Goal: Information Seeking & Learning: Check status

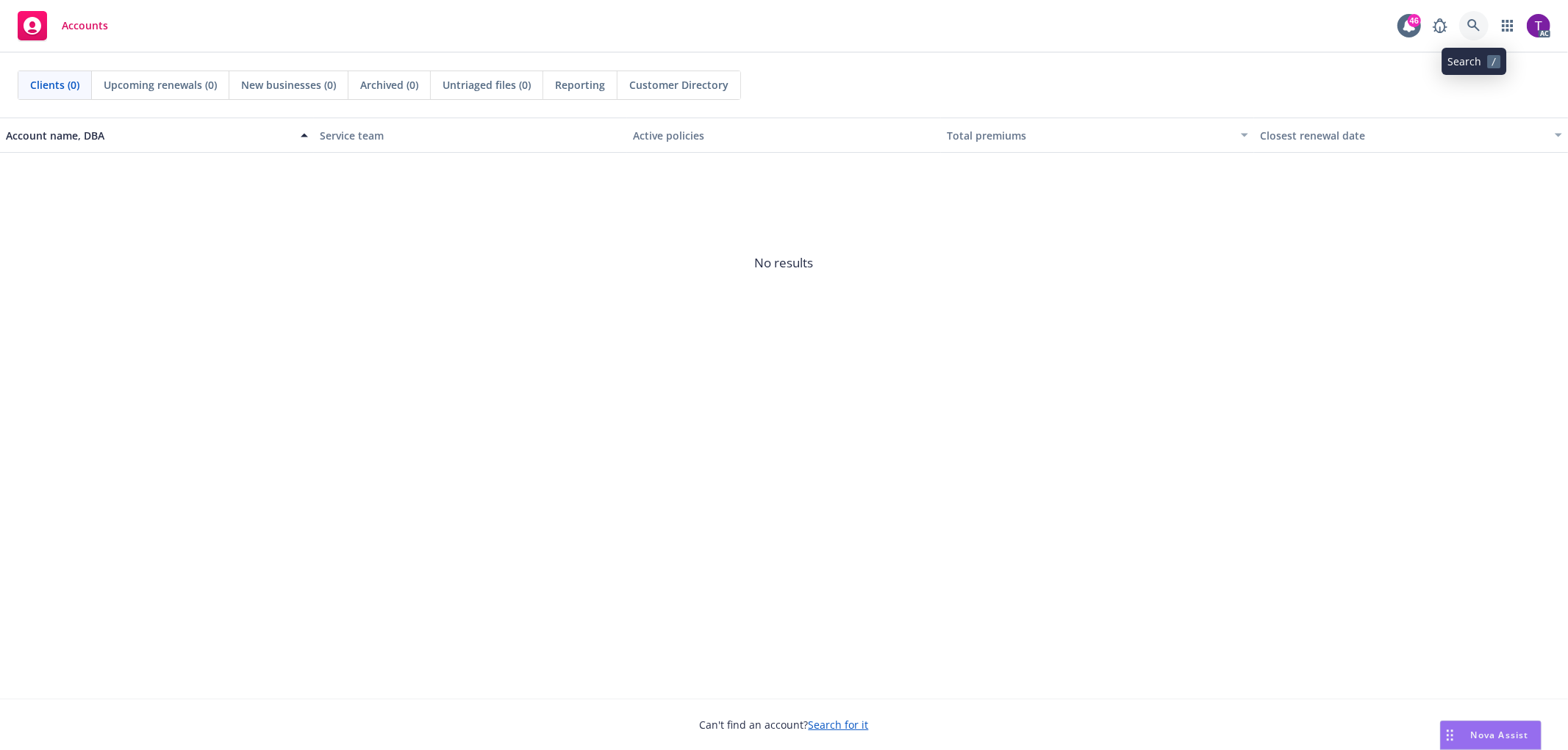
click at [1482, 22] on link at bounding box center [1473, 25] width 29 height 29
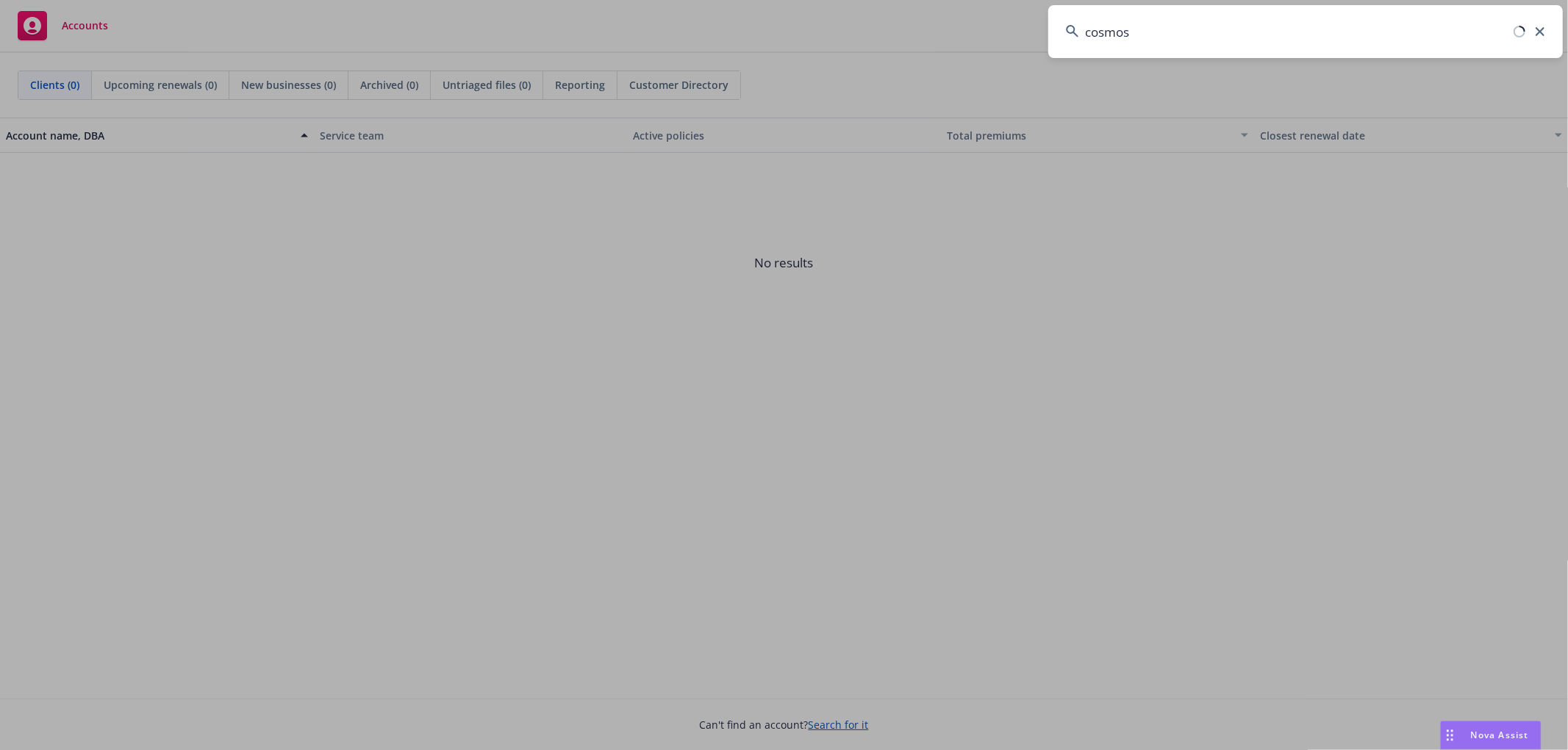
type input "cosmose"
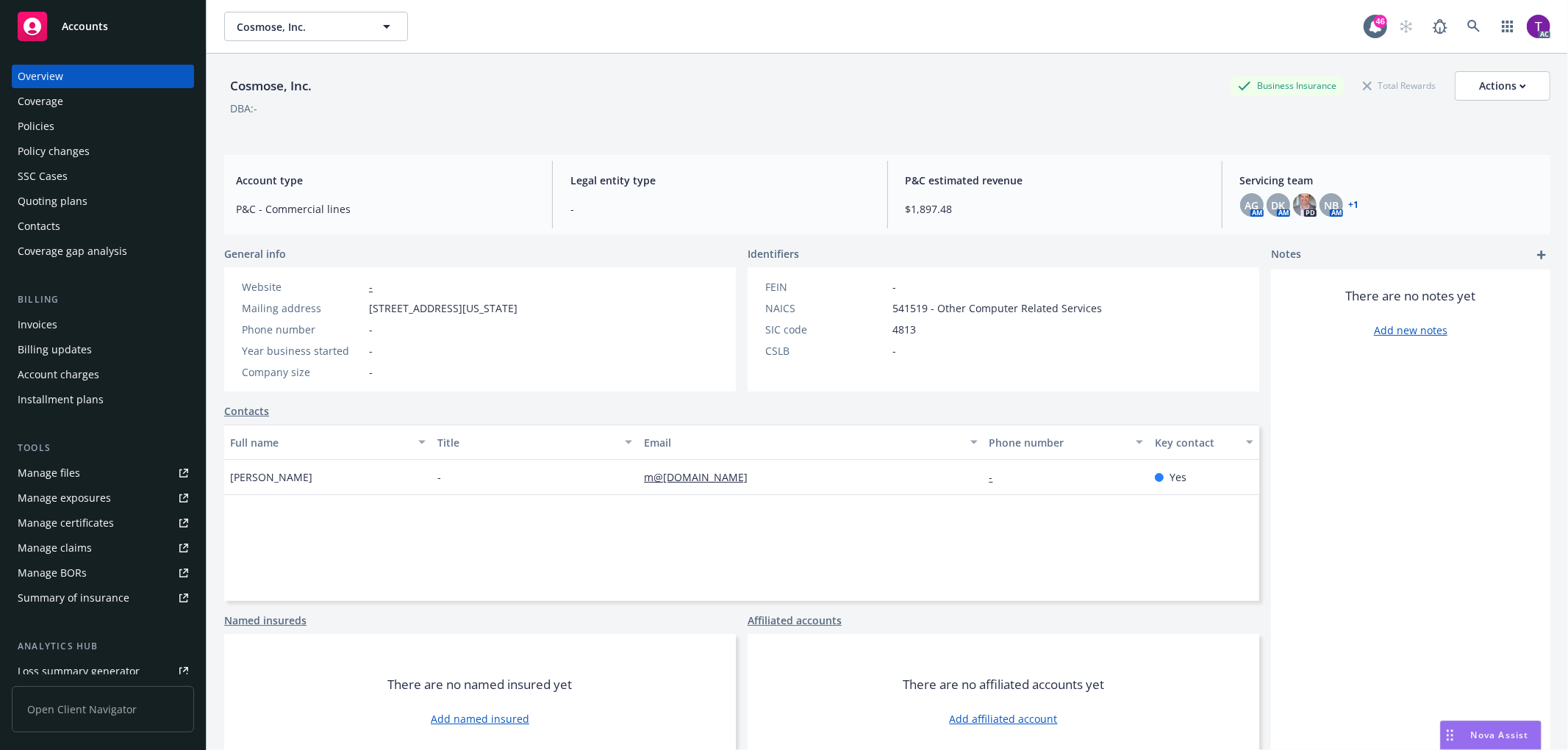
click at [36, 329] on div "Invoices" at bounding box center [38, 325] width 39 height 23
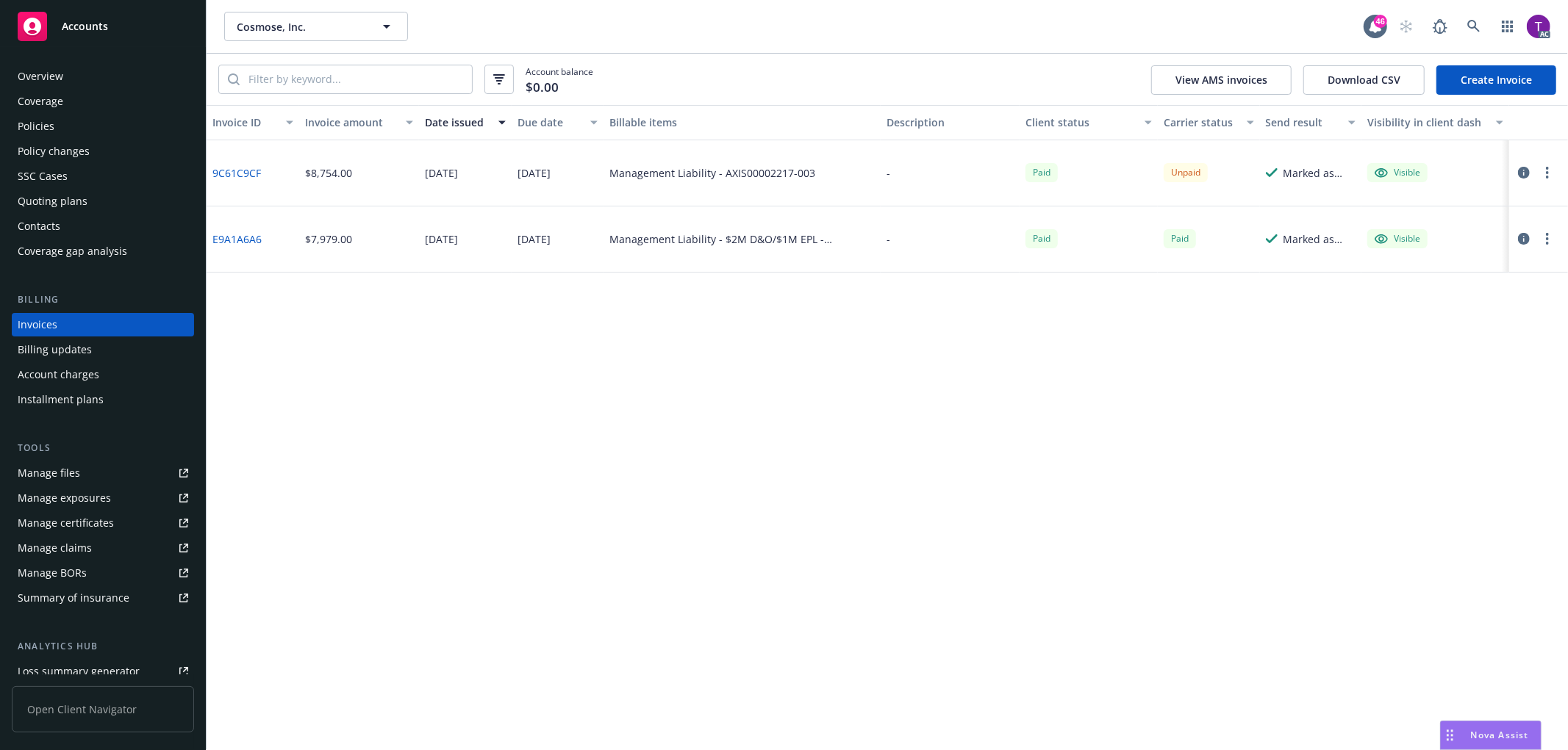
click at [231, 173] on link "9C61C9CF" at bounding box center [237, 172] width 48 height 15
click at [1519, 167] on icon "button" at bounding box center [1523, 172] width 12 height 12
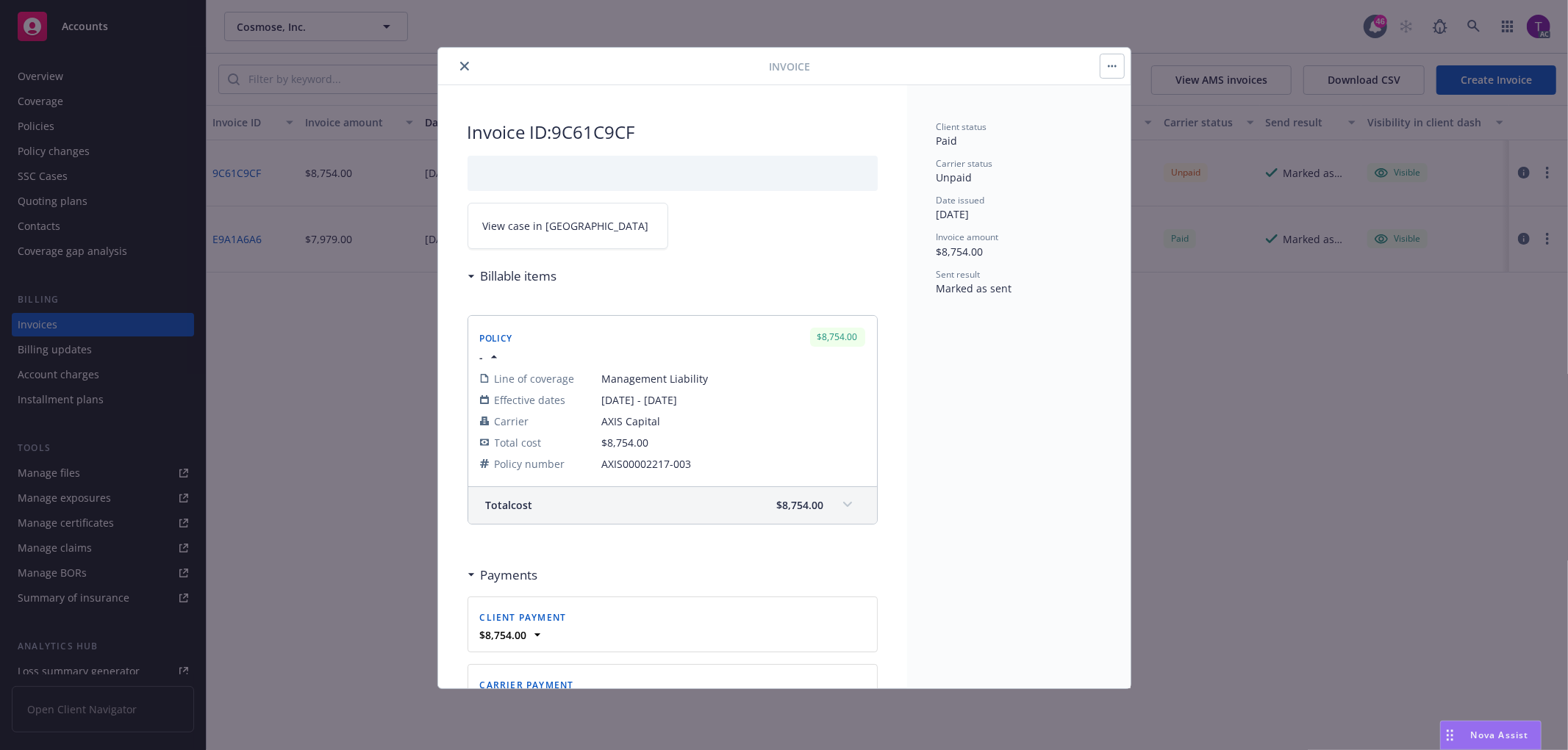
click at [486, 211] on link "View case in SSC" at bounding box center [568, 226] width 201 height 46
drag, startPoint x: 459, startPoint y: 62, endPoint x: 271, endPoint y: 73, distance: 188.3
click at [456, 63] on button "close" at bounding box center [464, 66] width 18 height 18
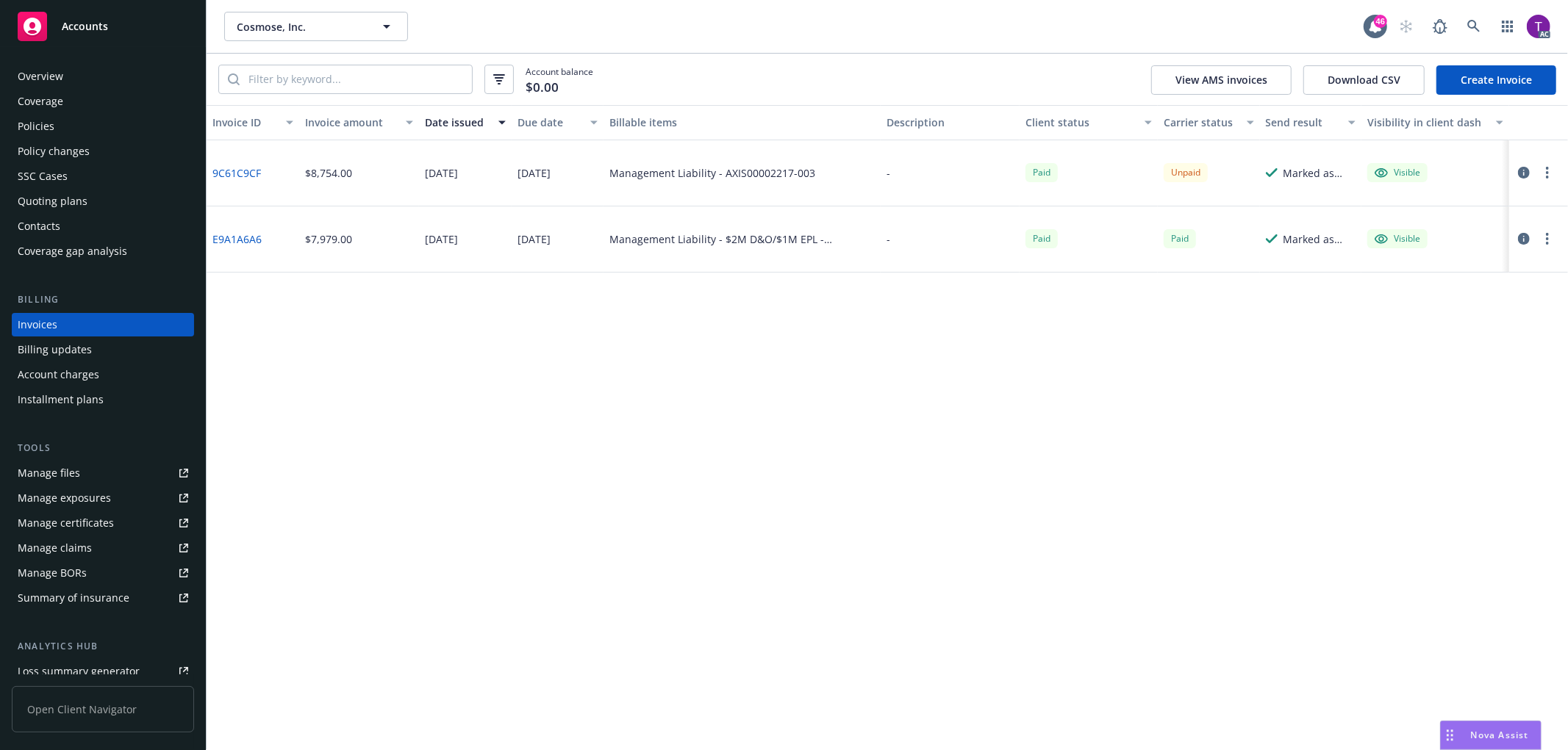
click at [43, 81] on div "Overview" at bounding box center [40, 76] width 46 height 23
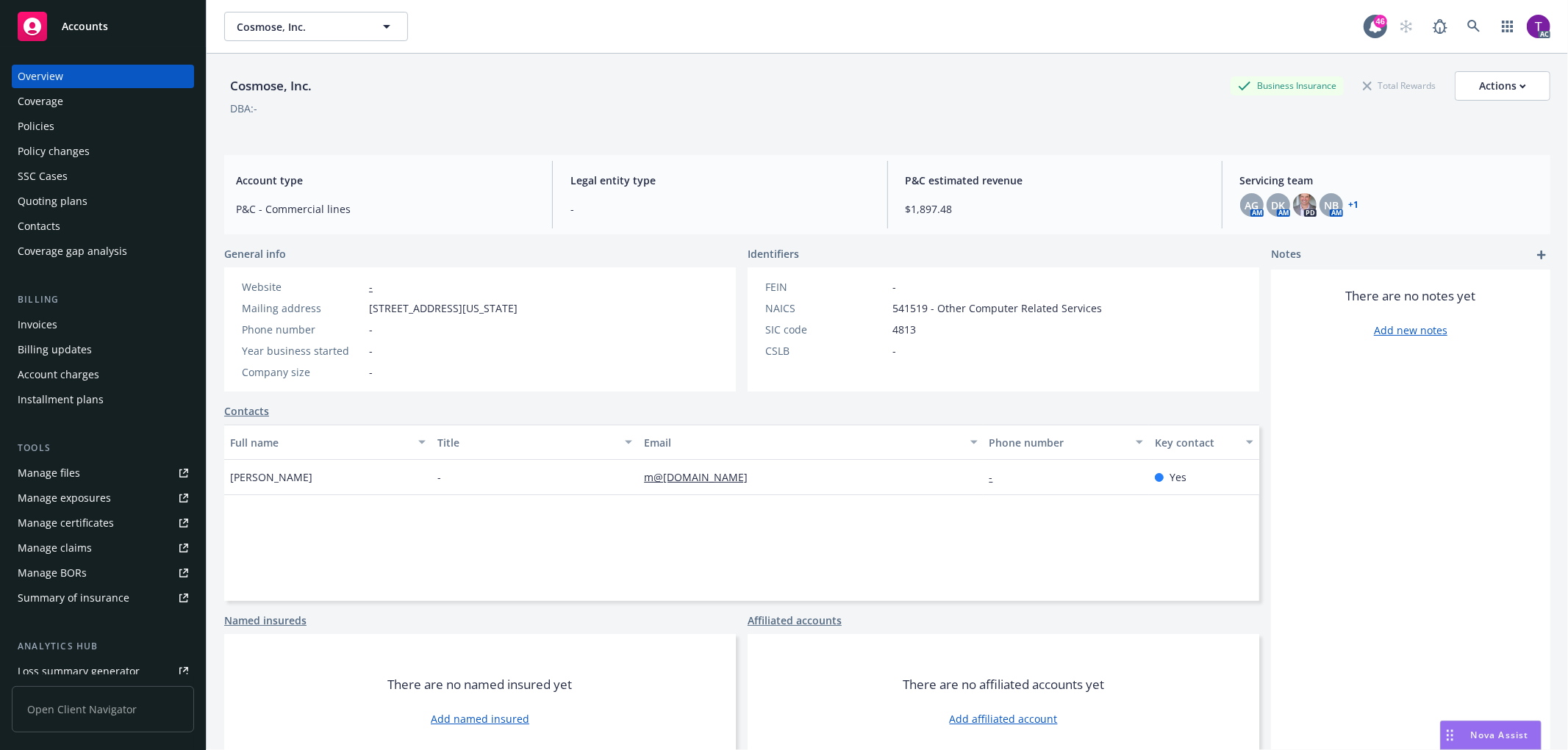
click at [310, 92] on div "Cosmose, Inc." at bounding box center [271, 86] width 94 height 19
click at [518, 305] on span "2 Park Avenue, 20th floor, New York, NY, 10016" at bounding box center [443, 308] width 148 height 15
drag, startPoint x: 597, startPoint y: 305, endPoint x: 366, endPoint y: 313, distance: 231.1
click at [366, 313] on div "Mailing address 2 Park Avenue, 20th floor, New York, NY, 10016" at bounding box center [379, 308] width 288 height 15
copy span "2 Park Avenue, 20th floor, New York, NY, 10016"
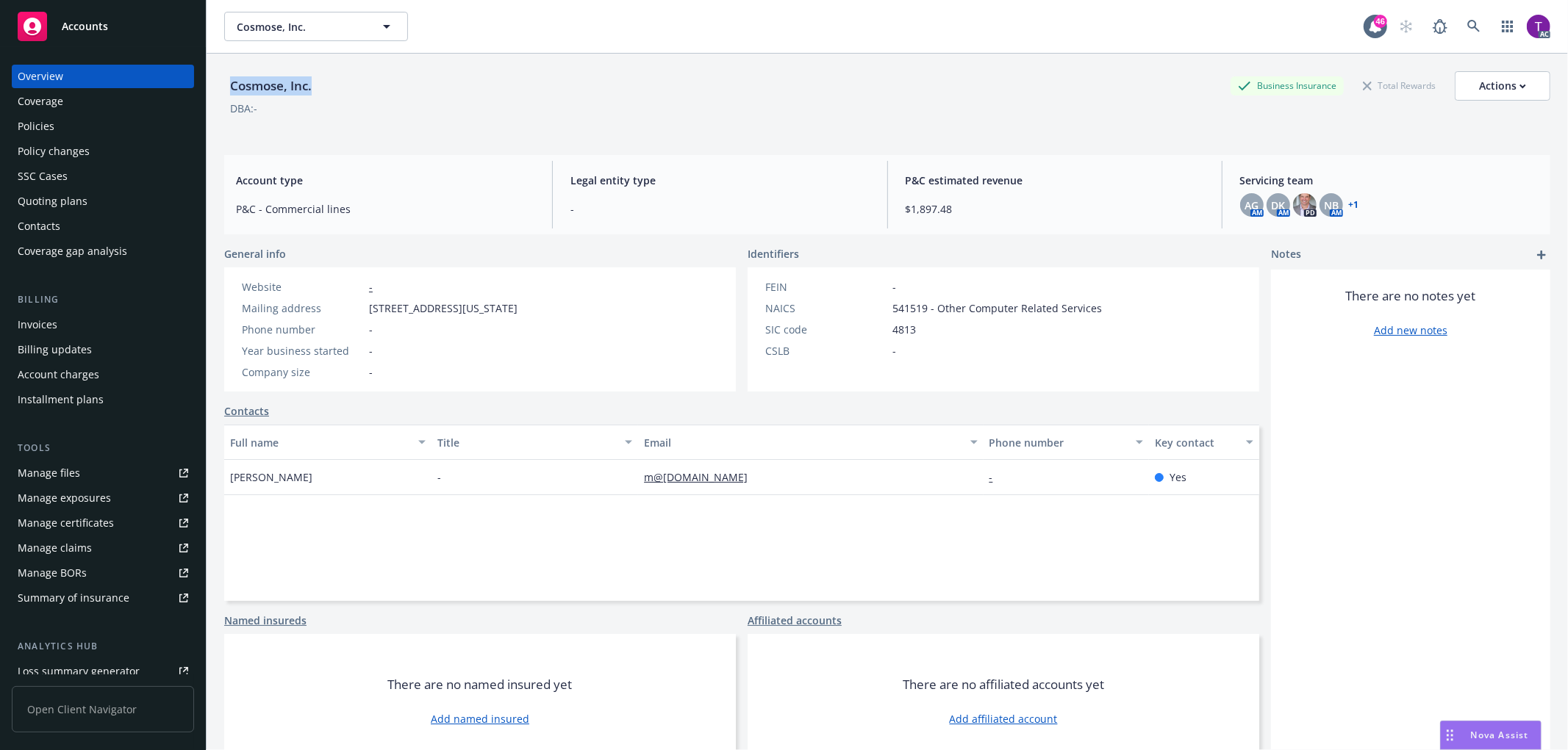
drag, startPoint x: 303, startPoint y: 100, endPoint x: 233, endPoint y: 85, distance: 71.6
click at [233, 85] on div "Cosmose, Inc." at bounding box center [271, 86] width 94 height 29
copy div "Cosmose, Inc."
click at [1471, 14] on link at bounding box center [1473, 26] width 29 height 29
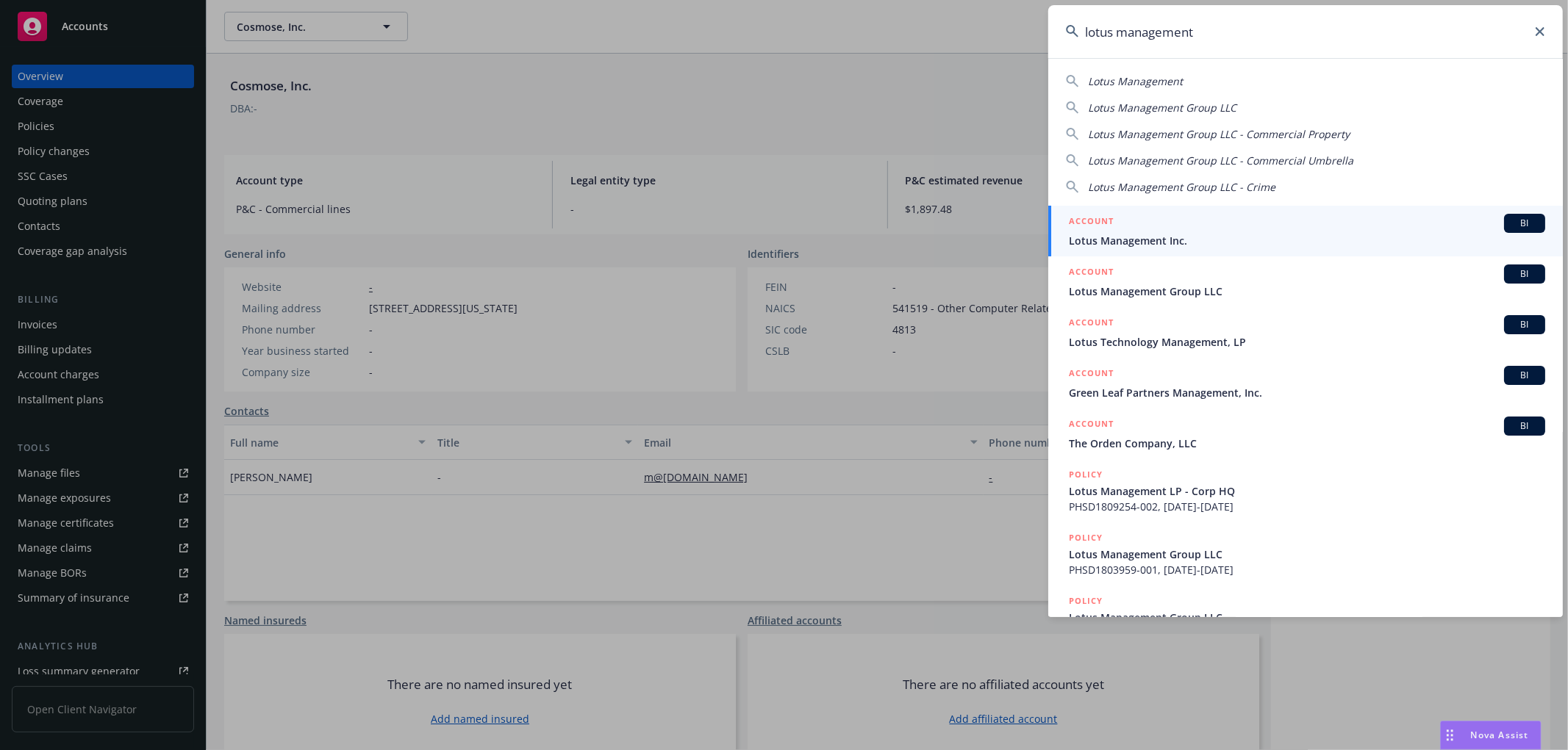
type input "lotus management"
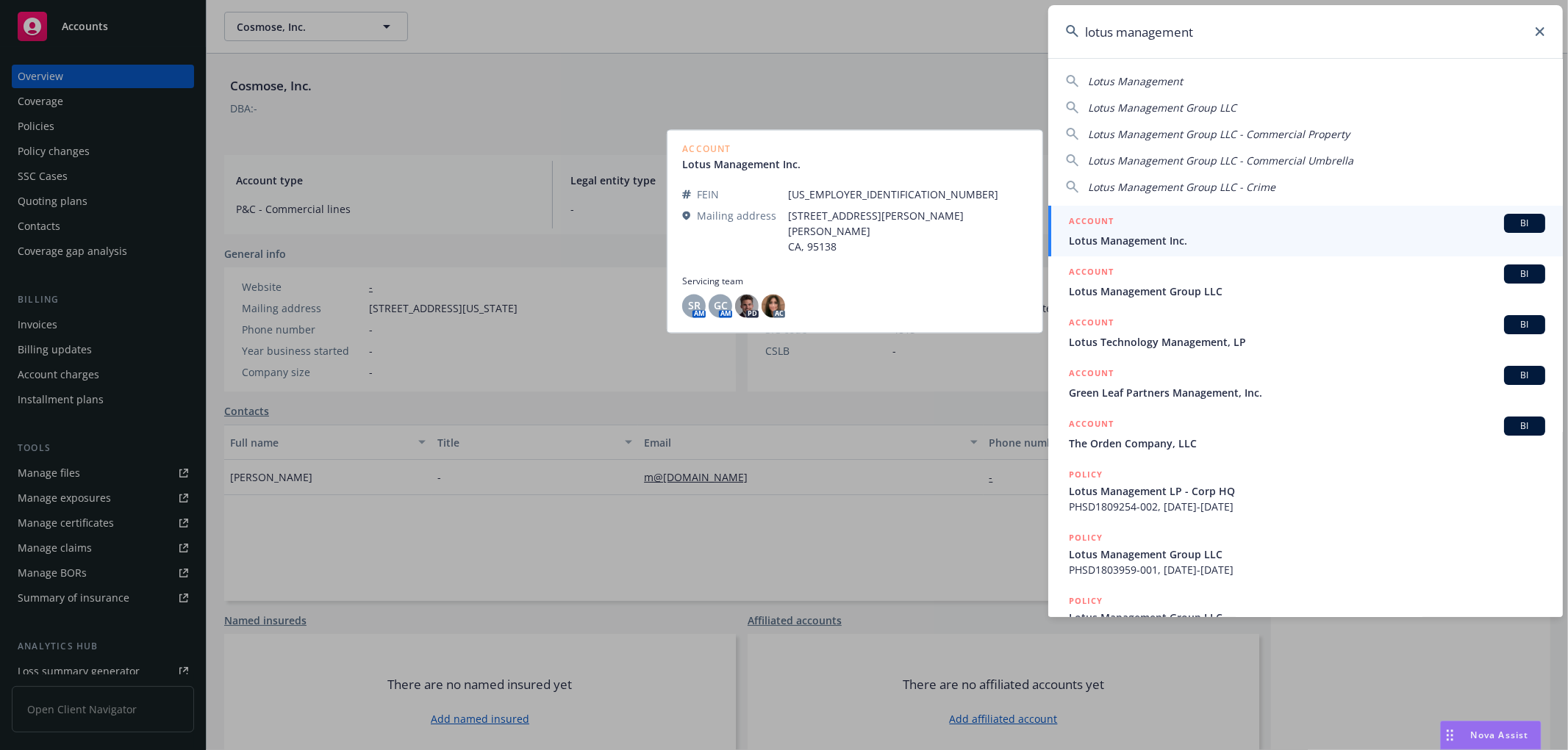
click at [1130, 235] on span "Lotus Management Inc." at bounding box center [1306, 240] width 476 height 15
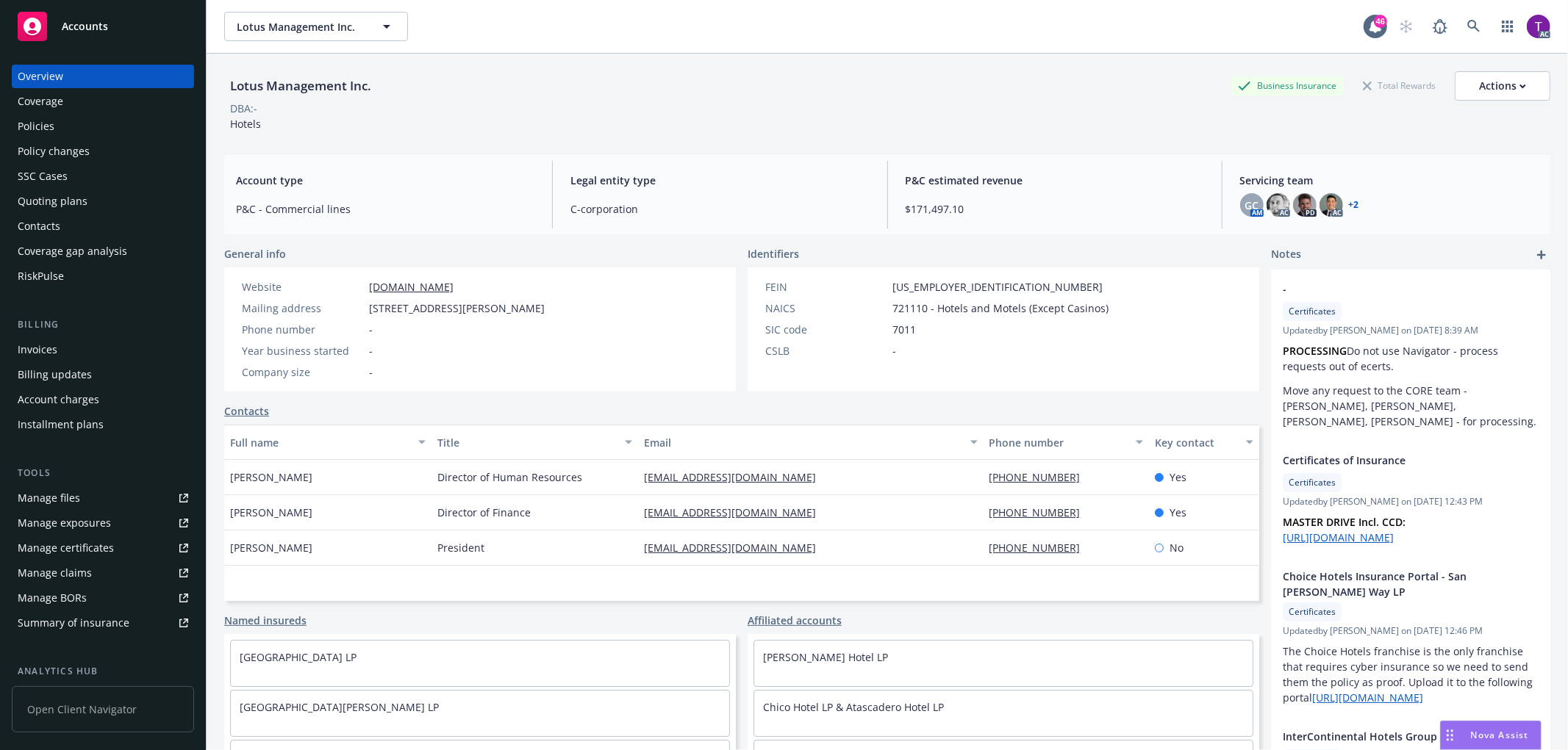
click at [54, 353] on div "Invoices" at bounding box center [38, 350] width 39 height 23
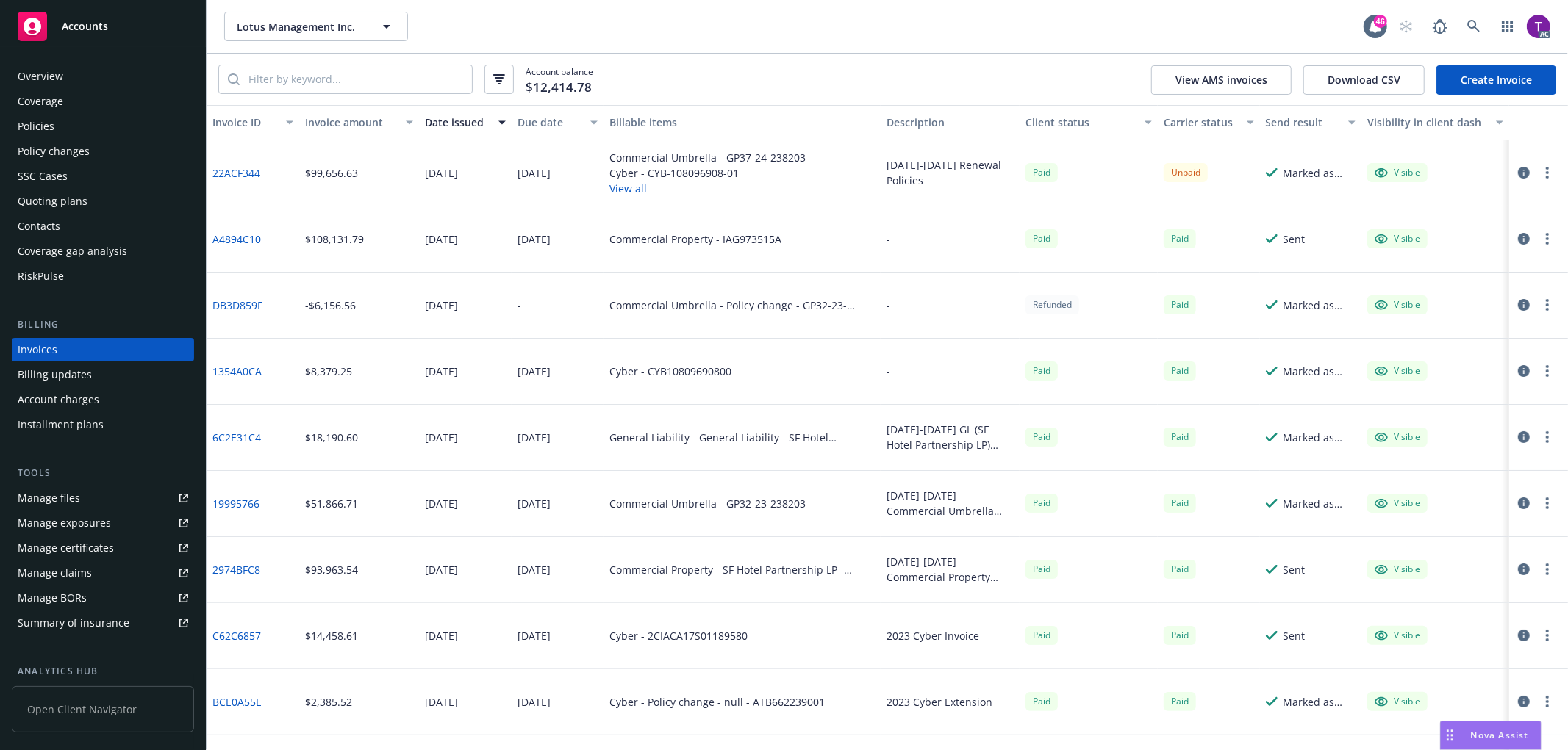
click at [1058, 123] on div "Client status" at bounding box center [1080, 121] width 111 height 15
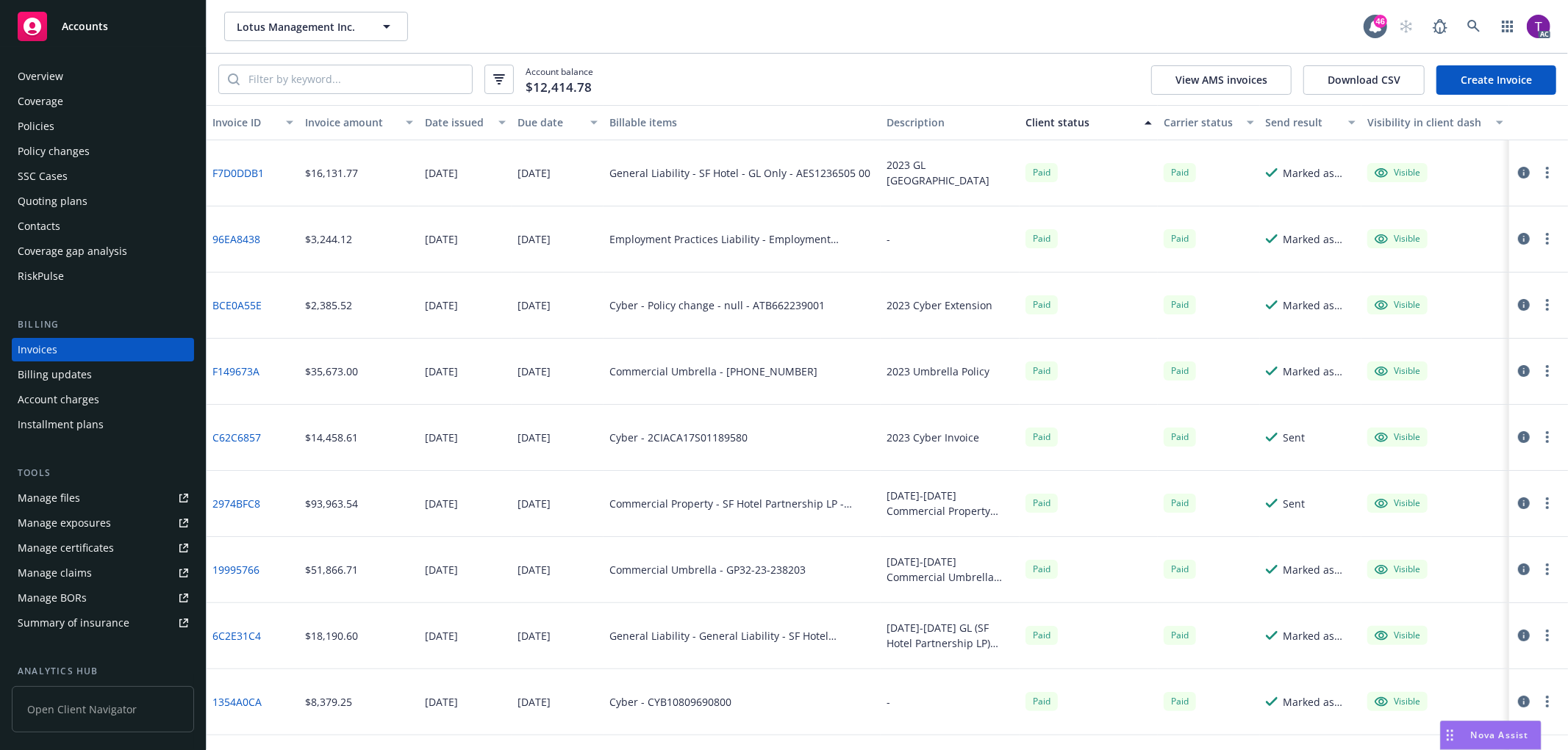
scroll to position [314, 0]
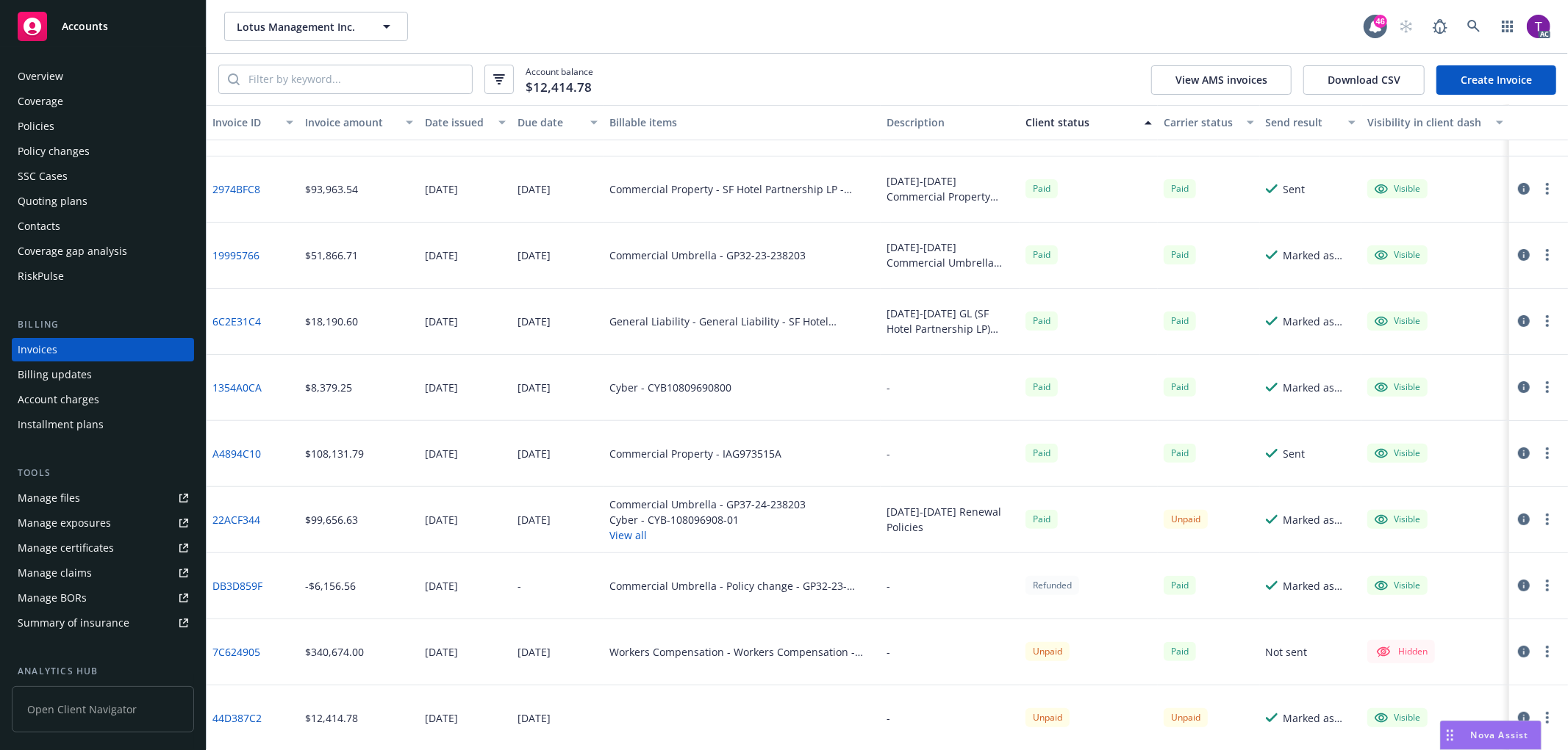
click at [255, 653] on link "7C624905" at bounding box center [237, 652] width 48 height 15
click at [1518, 653] on icon "button" at bounding box center [1523, 652] width 12 height 12
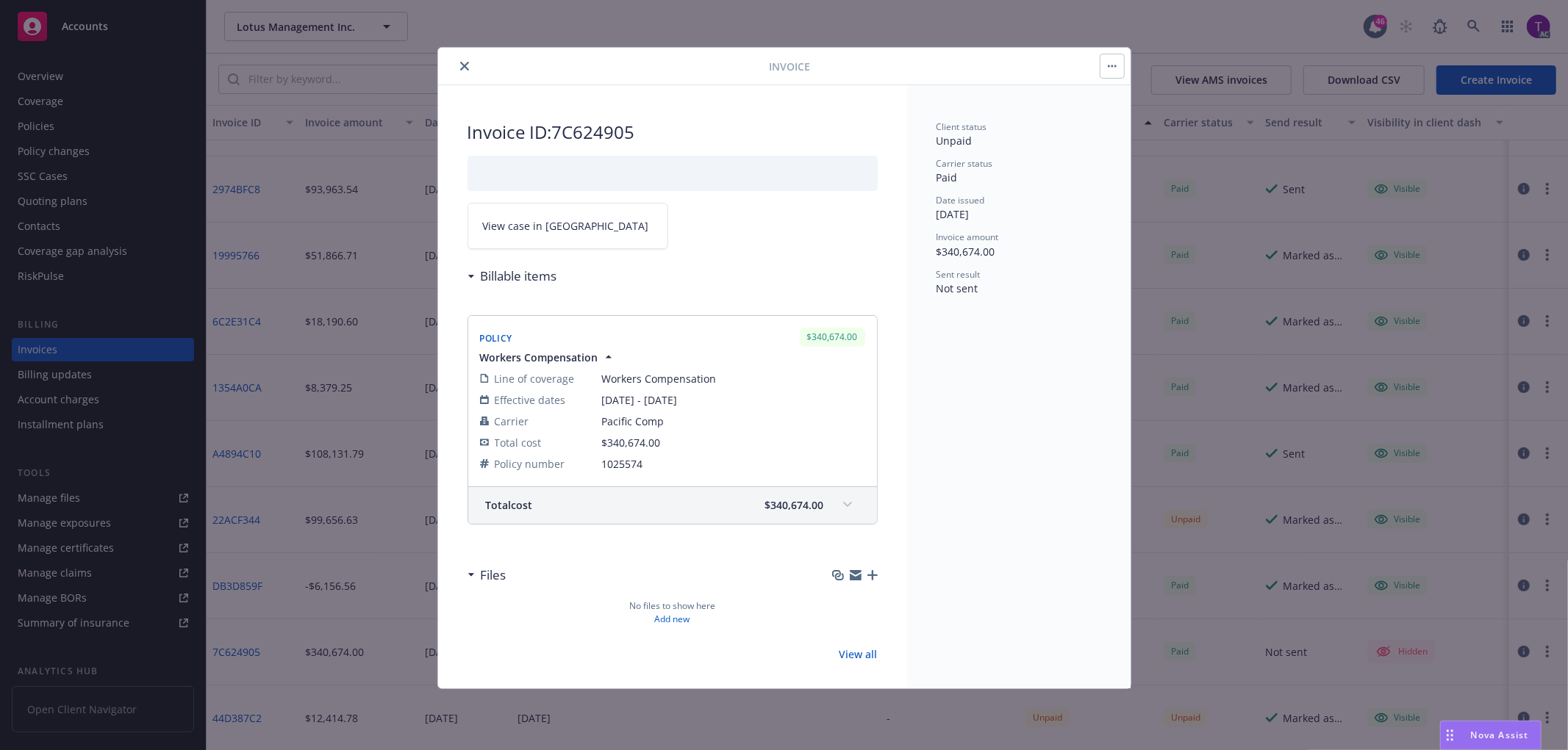
click at [531, 239] on link "View case in SSC" at bounding box center [568, 226] width 201 height 46
click at [467, 60] on button "close" at bounding box center [464, 66] width 18 height 18
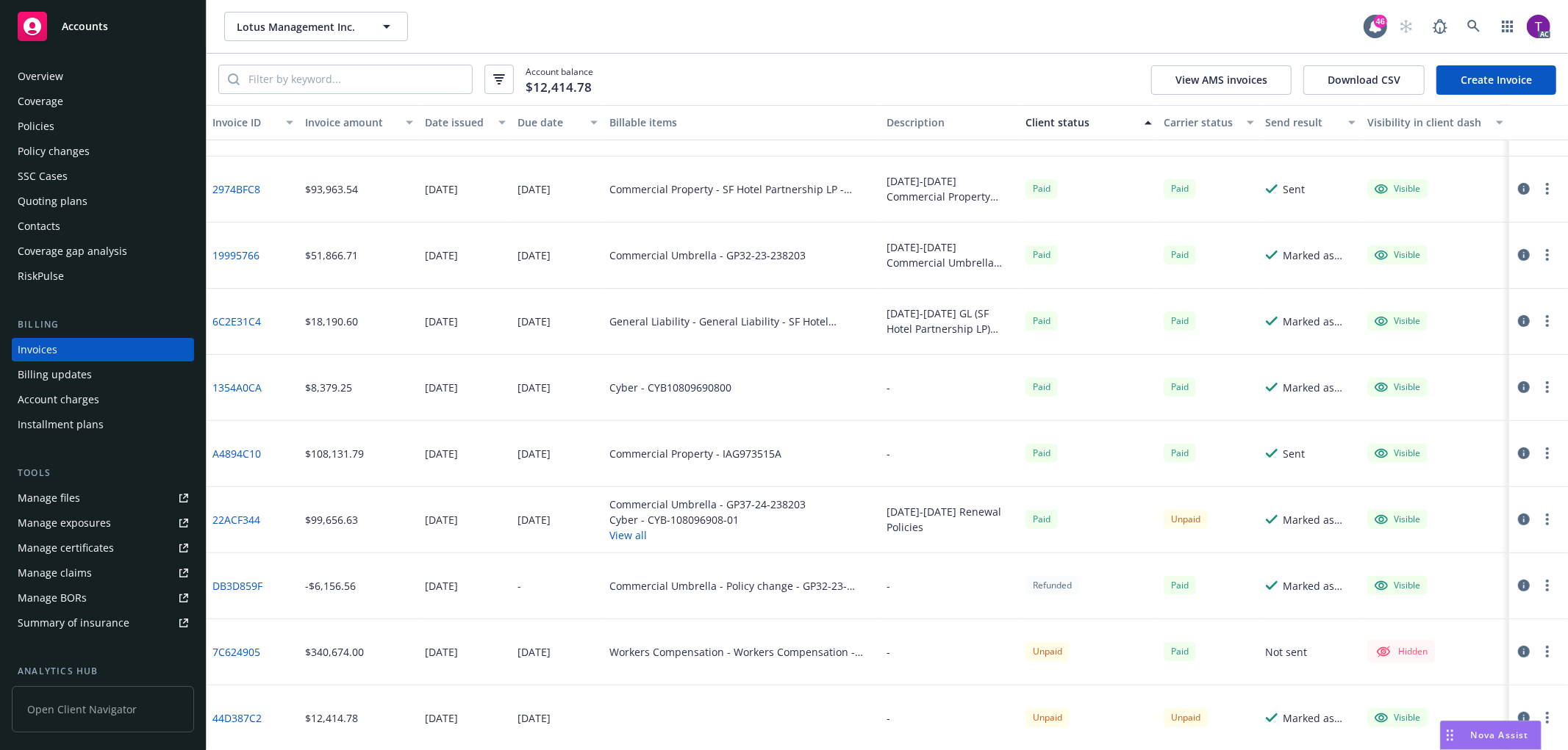
click at [223, 719] on link "44D387C2" at bounding box center [237, 718] width 49 height 15
drag, startPoint x: 370, startPoint y: 512, endPoint x: 296, endPoint y: 537, distance: 78.1
click at [296, 537] on div "22ACF344 $99,656.63 07/21/2025 07/31/2025 Commercial Umbrella - GP37-24-238203 …" at bounding box center [887, 521] width 1361 height 66
copy div "$99,656.63"
click at [1518, 518] on icon "button" at bounding box center [1523, 519] width 12 height 12
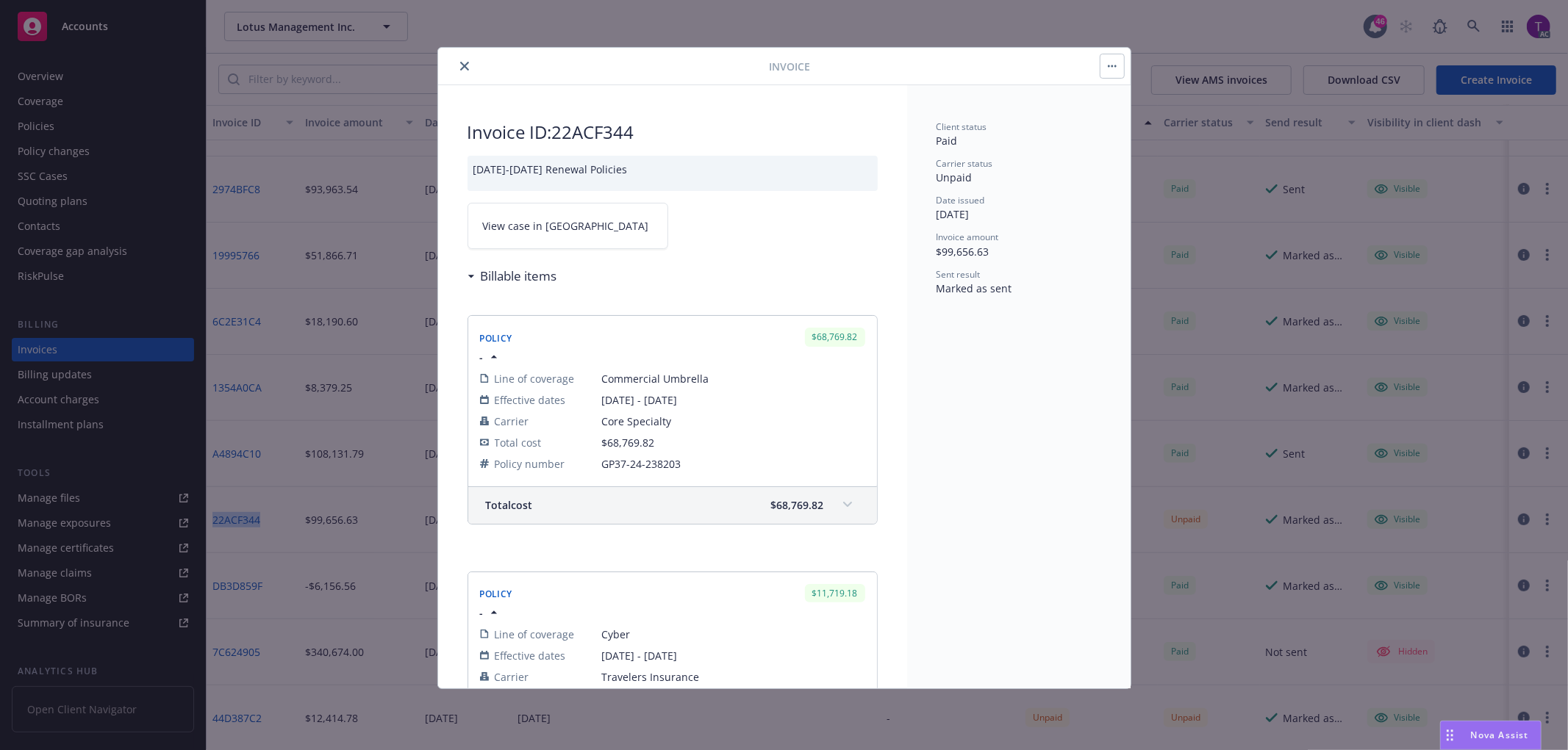
click at [530, 232] on span "View case in SSC" at bounding box center [566, 225] width 166 height 15
click at [463, 66] on icon "close" at bounding box center [464, 66] width 9 height 9
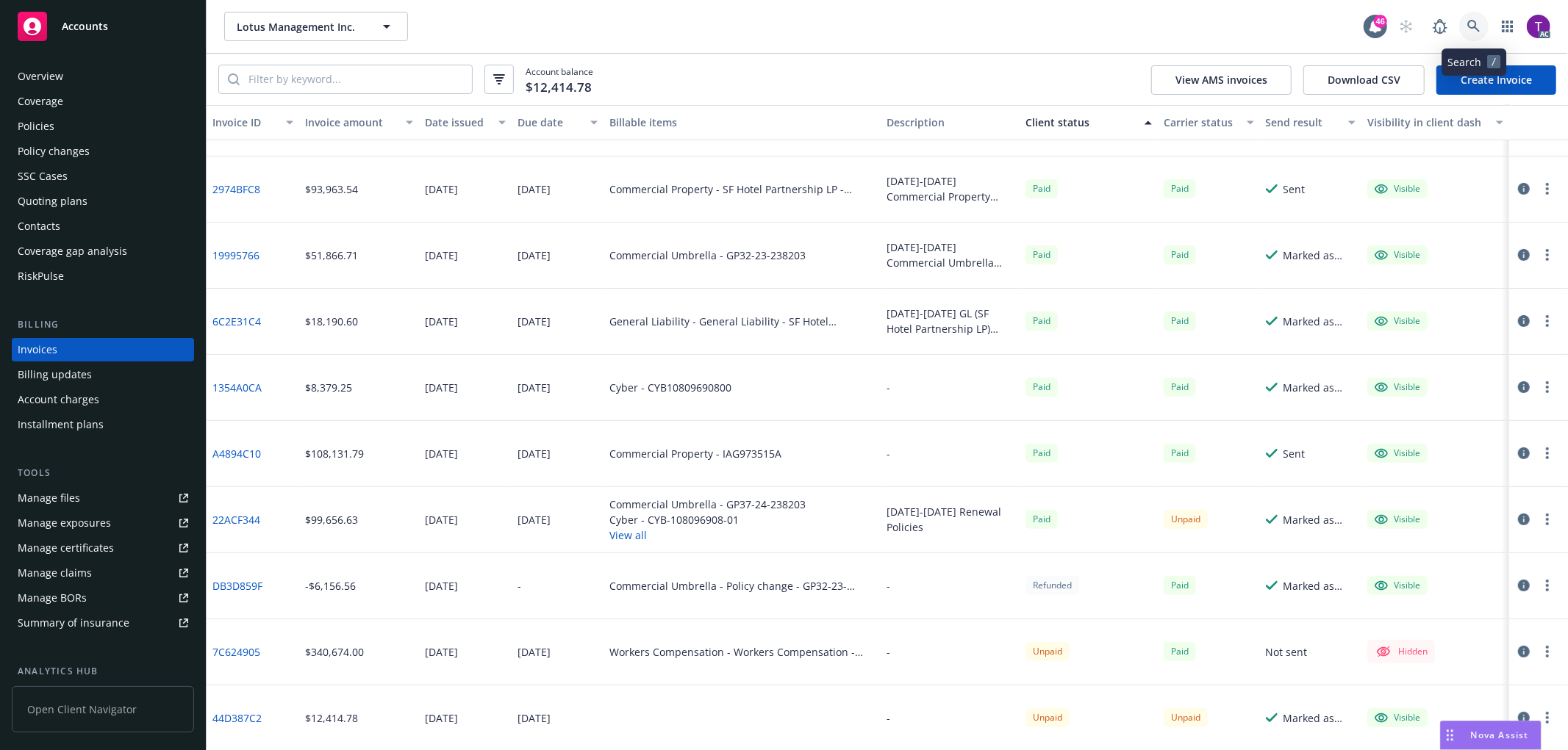
click at [1465, 21] on link at bounding box center [1473, 26] width 29 height 29
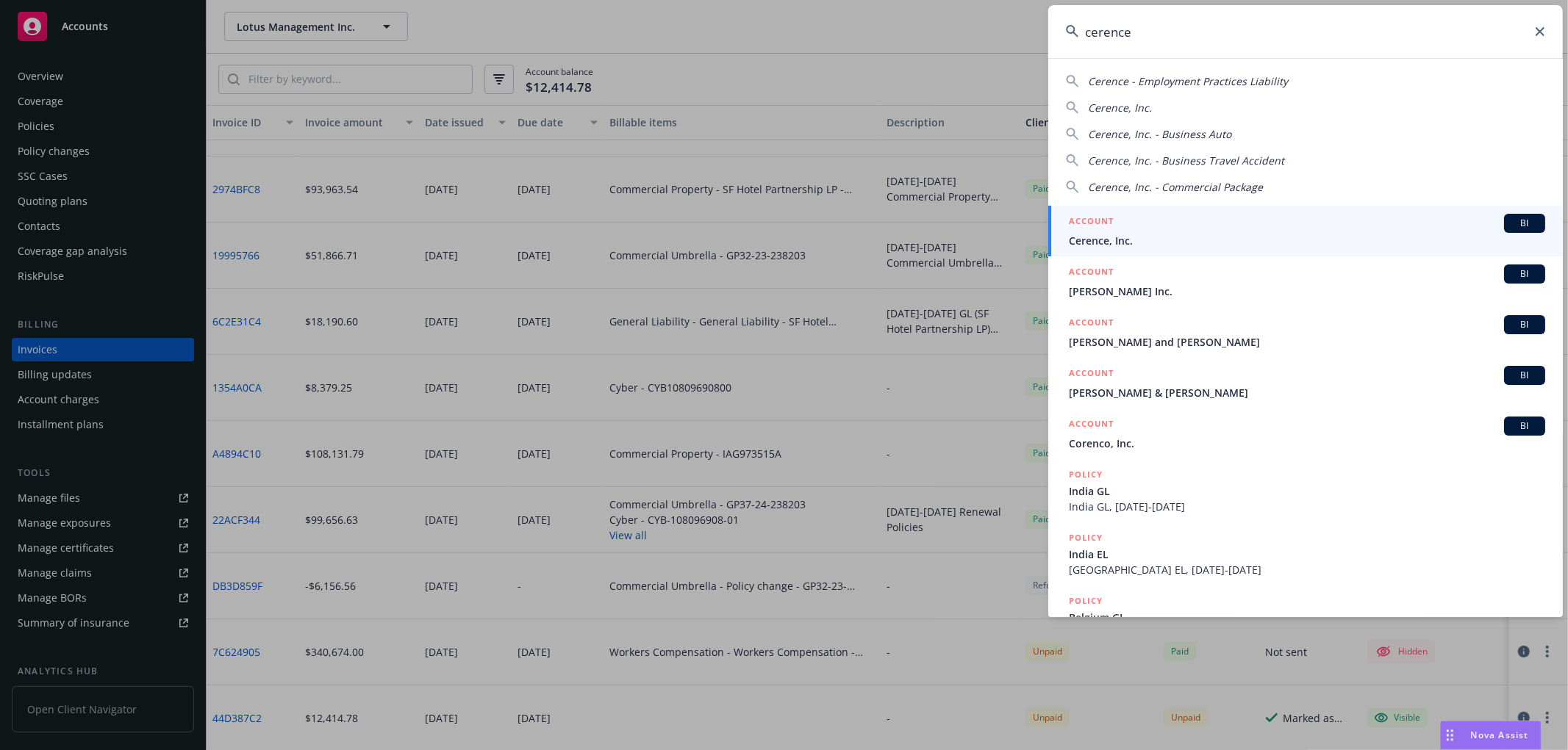
type input "cerence"
click at [1246, 237] on span "Cerence, Inc." at bounding box center [1306, 240] width 476 height 15
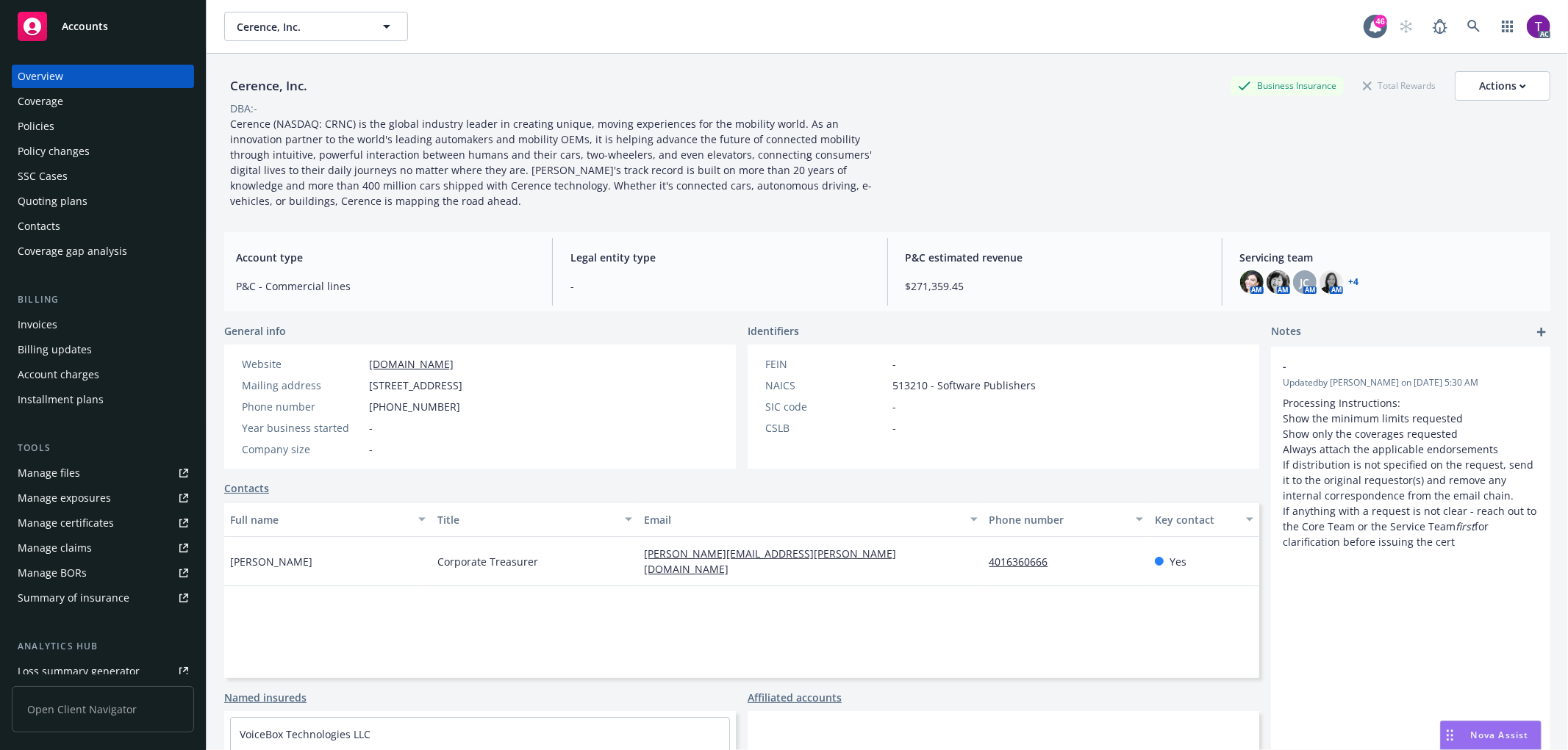
click at [78, 329] on div "Invoices" at bounding box center [103, 325] width 171 height 23
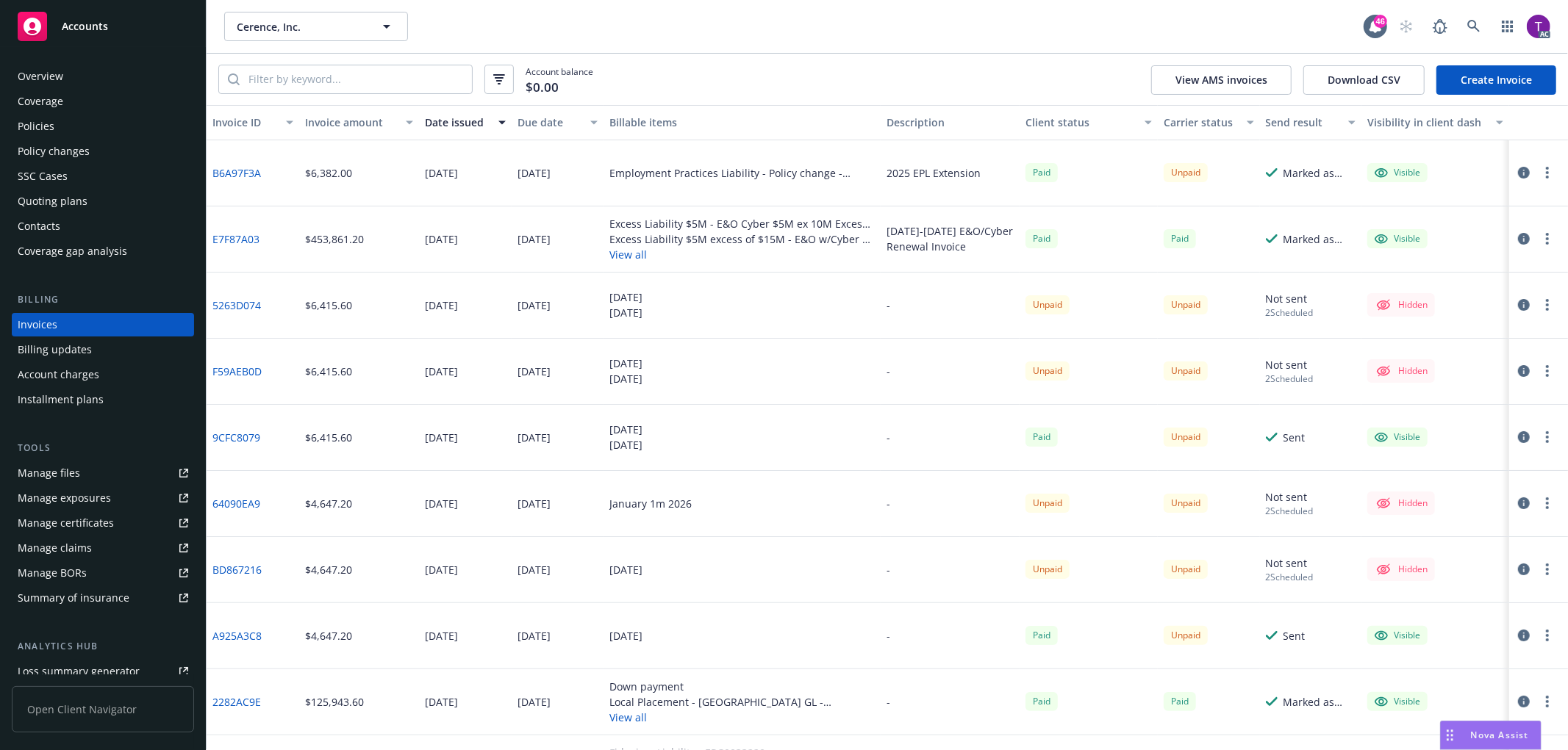
click at [334, 122] on div "Invoice amount" at bounding box center [351, 121] width 92 height 15
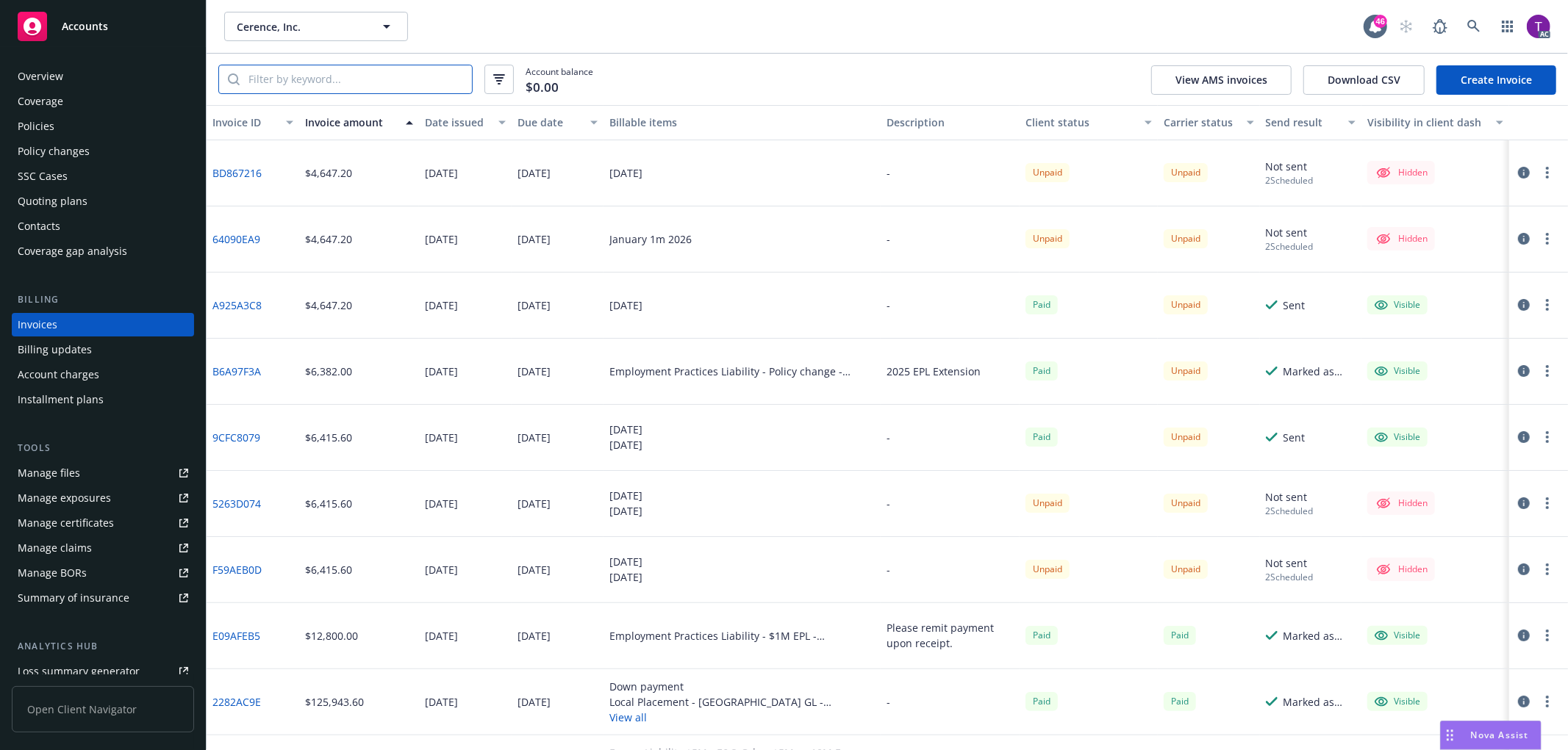
click at [327, 83] on input "search" at bounding box center [355, 79] width 232 height 28
paste input "MTP904549301"
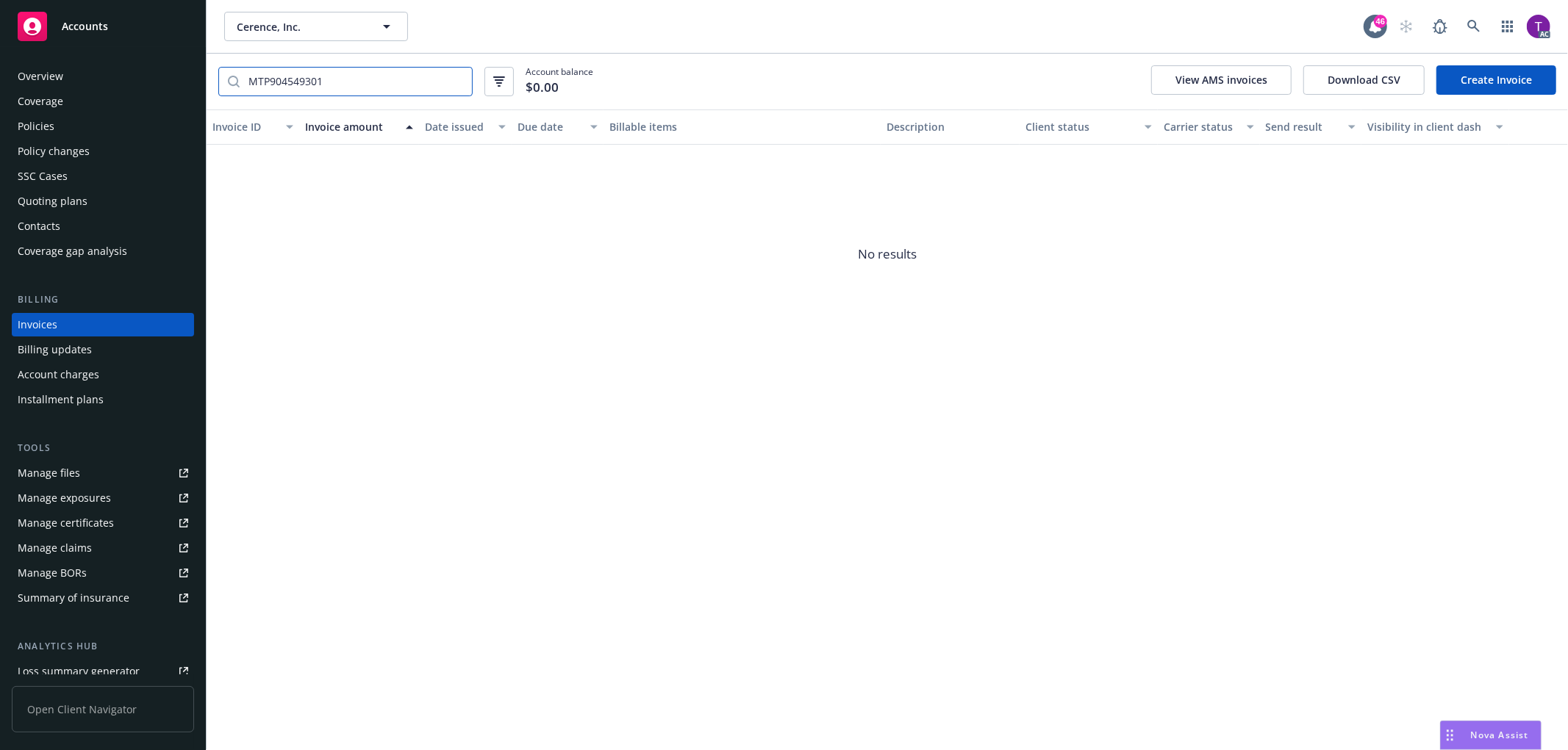
type input "MTP904549301"
click at [1470, 27] on icon at bounding box center [1473, 26] width 13 height 12
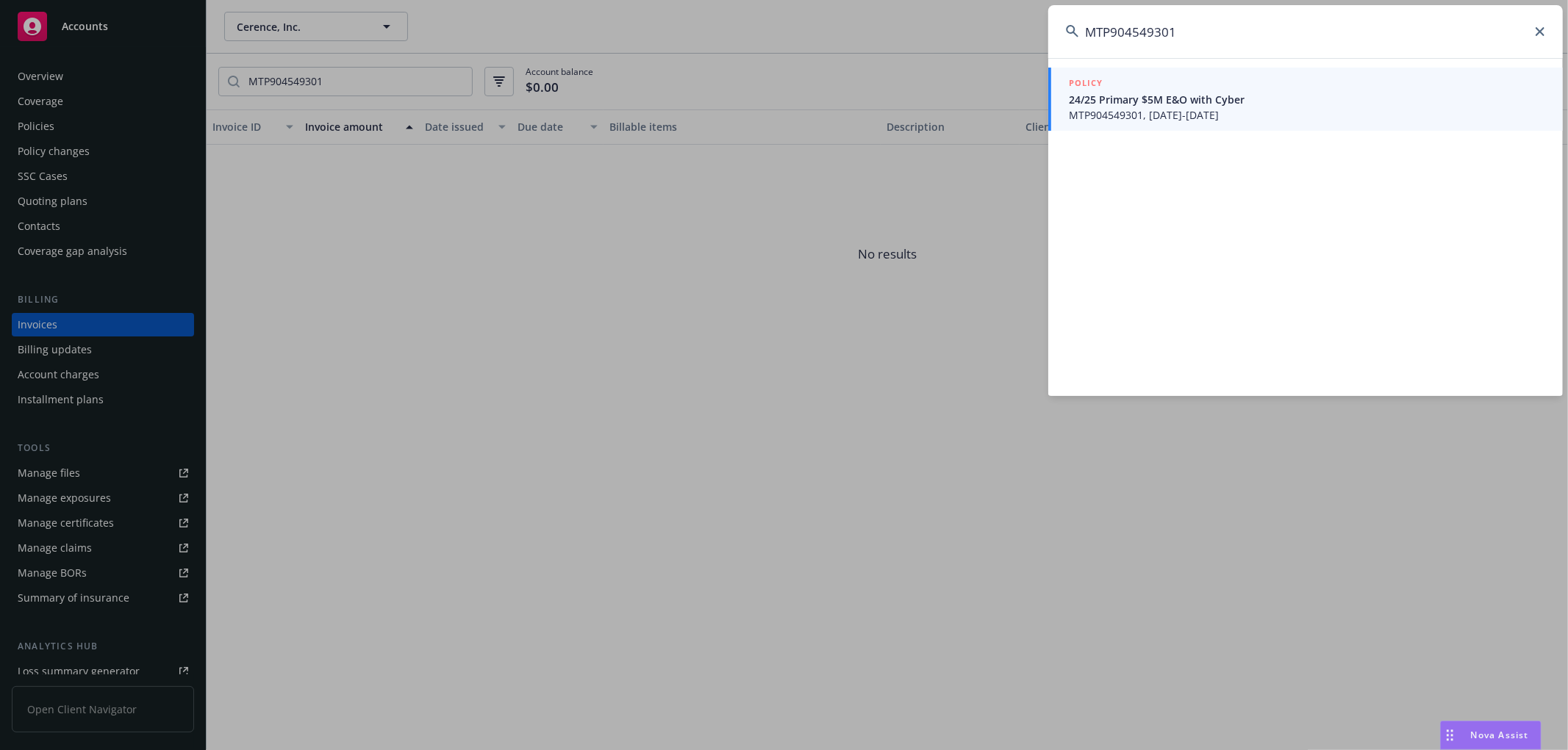
type input "MTP904549301"
click at [1122, 100] on span "24/25 Primary $5M E&O with Cyber" at bounding box center [1306, 99] width 476 height 15
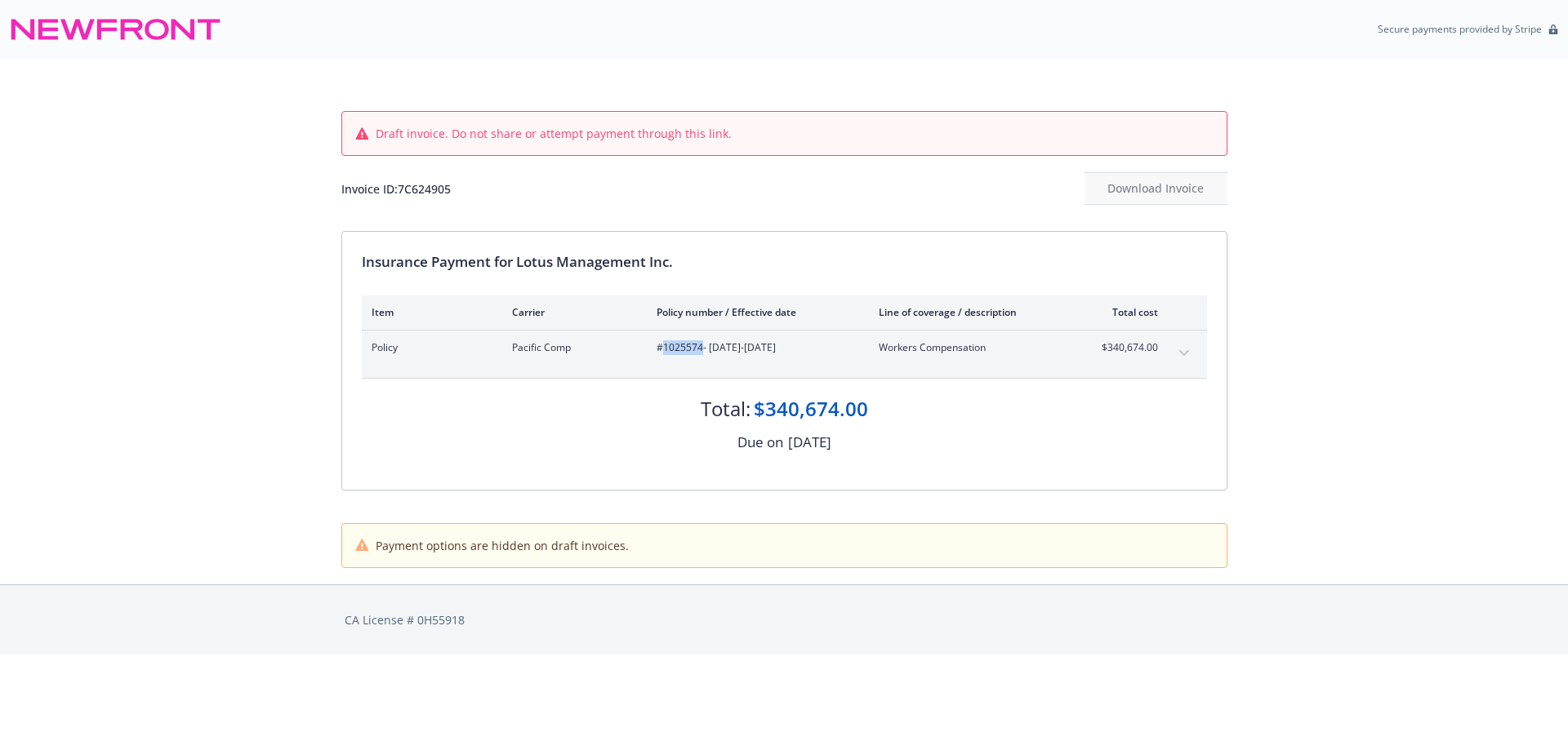
drag, startPoint x: 703, startPoint y: 352, endPoint x: 663, endPoint y: 352, distance: 40.0
click at [663, 352] on span "#1025574 - [DATE]-[DATE]" at bounding box center [755, 347] width 196 height 15
copy span "1025574"
drag, startPoint x: 470, startPoint y: 189, endPoint x: 402, endPoint y: 192, distance: 68.1
click at [402, 192] on div "Invoice ID: 7C624905 Download Invoice" at bounding box center [784, 188] width 886 height 33
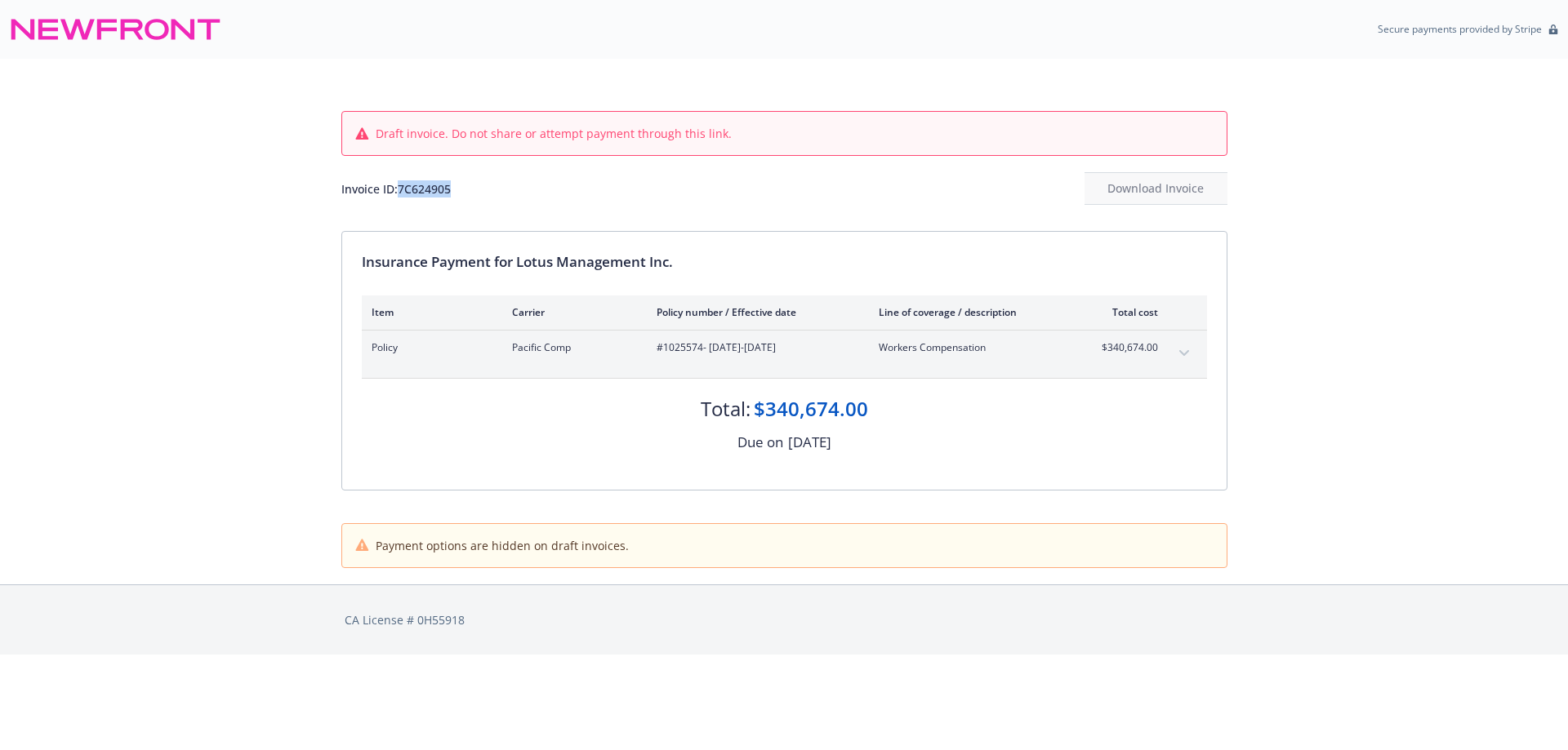
copy div "7C624905"
